Goal: Information Seeking & Learning: Learn about a topic

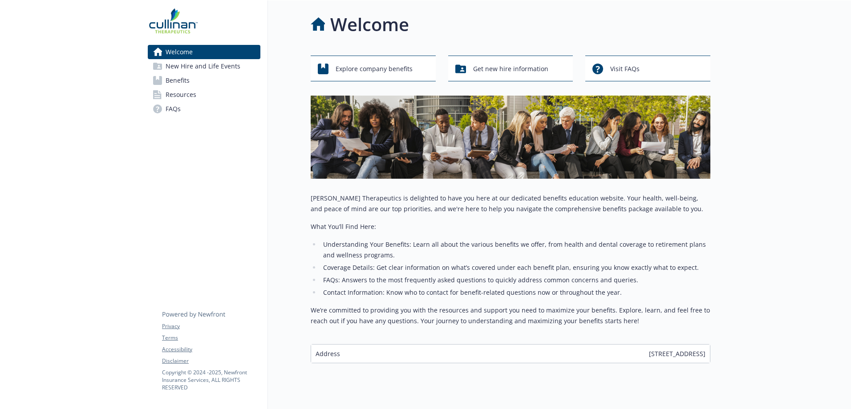
click at [180, 93] on span "Resources" at bounding box center [180, 95] width 31 height 14
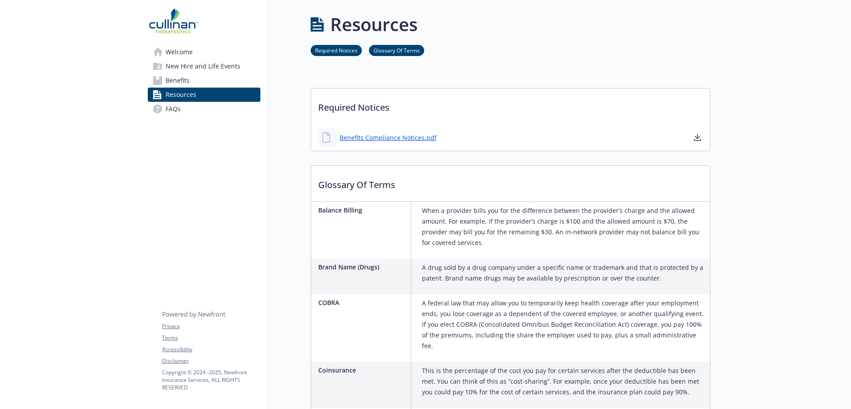
click at [176, 78] on span "Benefits" at bounding box center [177, 80] width 24 height 14
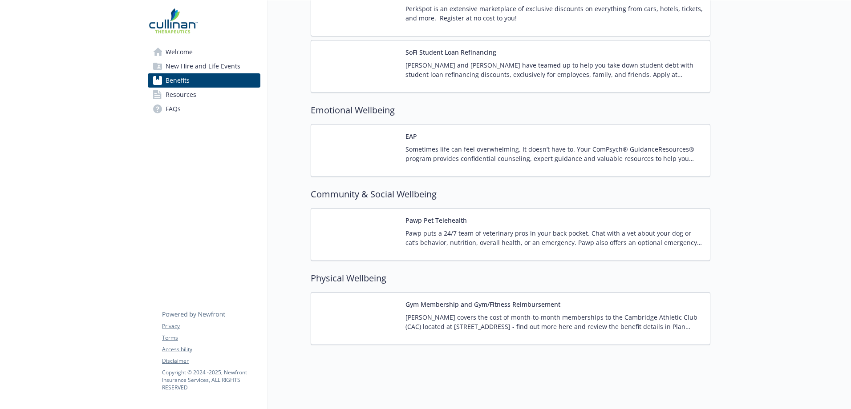
scroll to position [1145, 0]
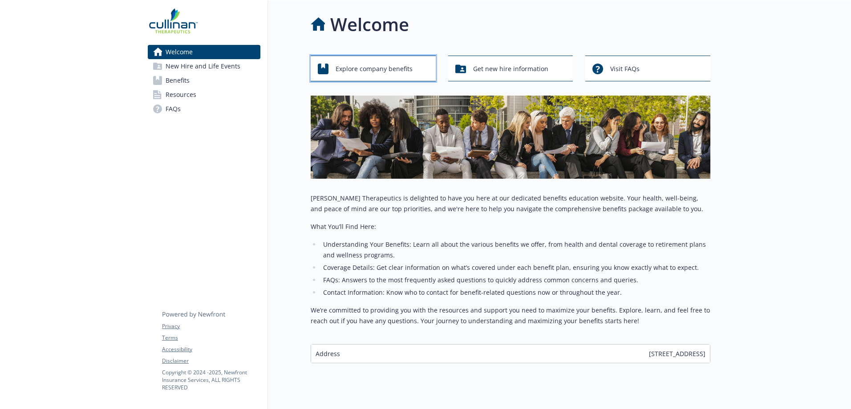
click at [371, 66] on span "Explore company benefits" at bounding box center [373, 69] width 77 height 17
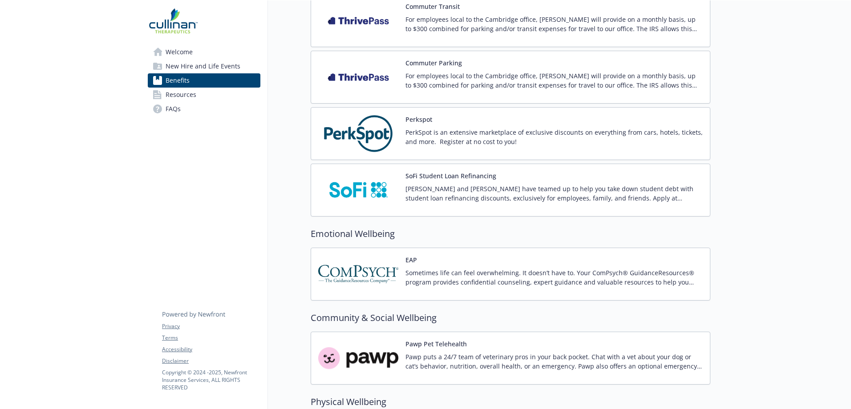
scroll to position [1068, 0]
